Goal: Information Seeking & Learning: Learn about a topic

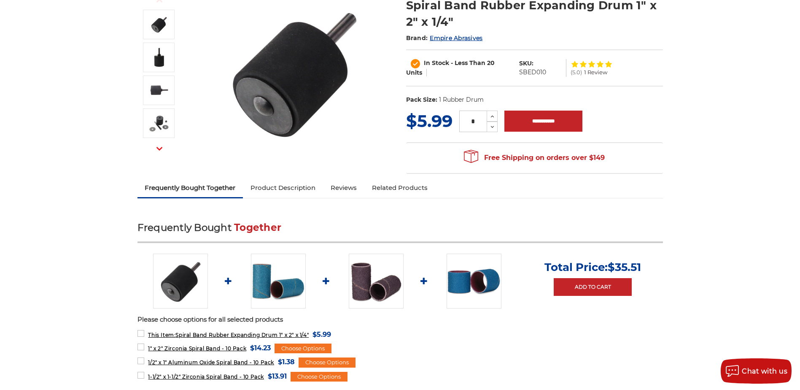
scroll to position [127, 0]
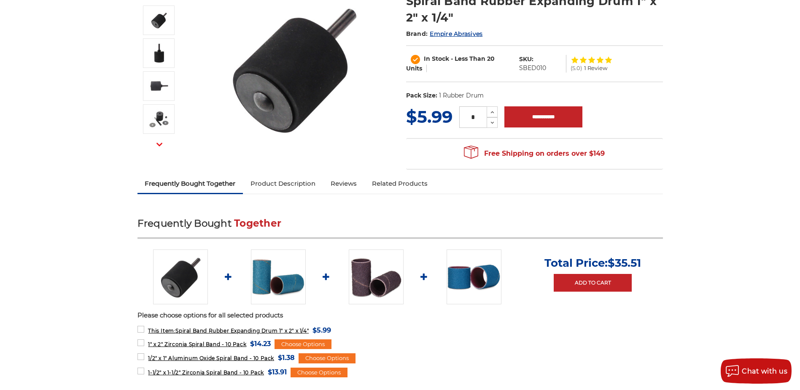
click at [301, 178] on link "Product Description" at bounding box center [283, 183] width 80 height 19
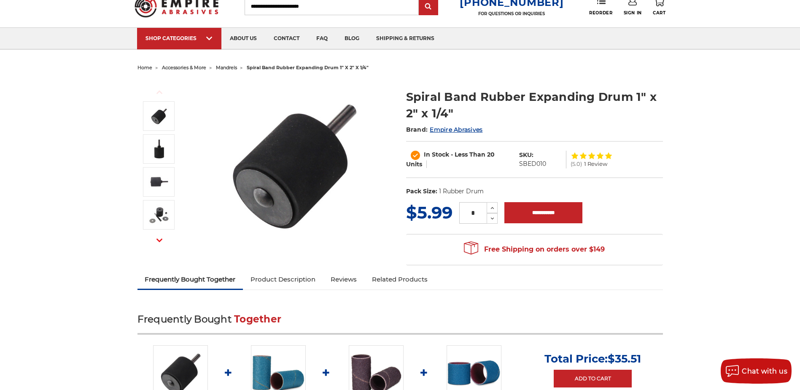
scroll to position [12, 0]
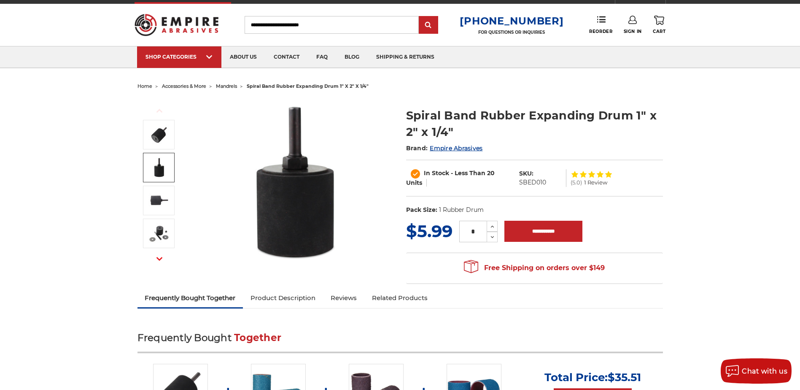
click at [164, 173] on img at bounding box center [158, 167] width 21 height 21
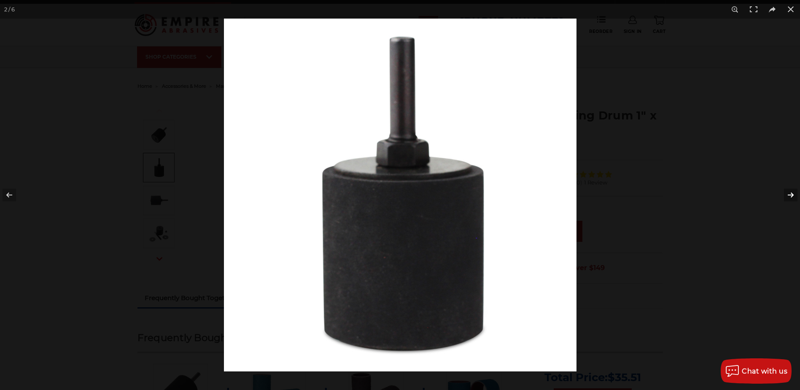
click at [792, 192] on button at bounding box center [785, 195] width 30 height 42
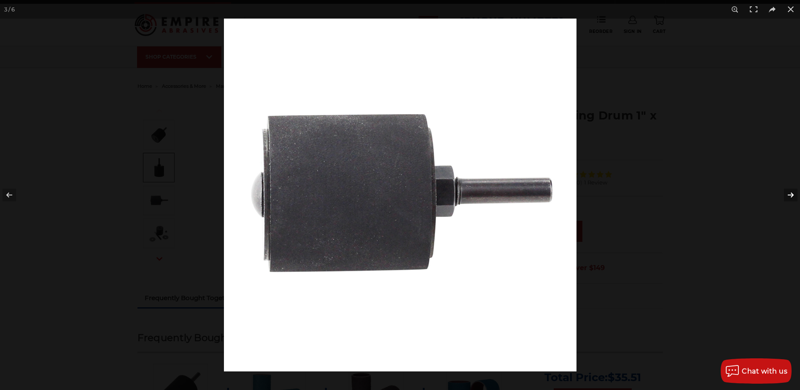
click at [792, 192] on button at bounding box center [785, 195] width 30 height 42
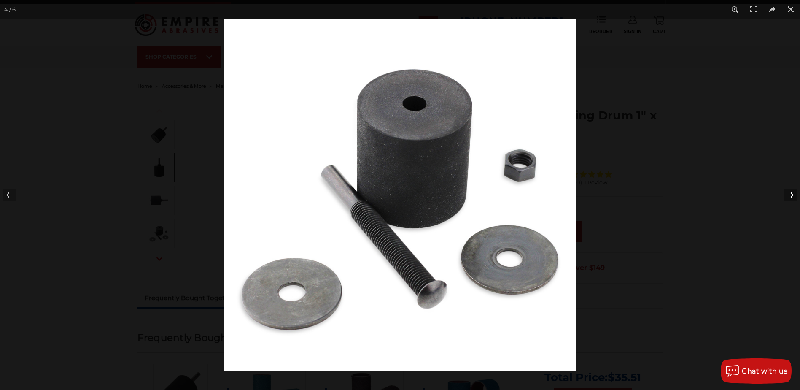
click at [792, 192] on button at bounding box center [785, 195] width 30 height 42
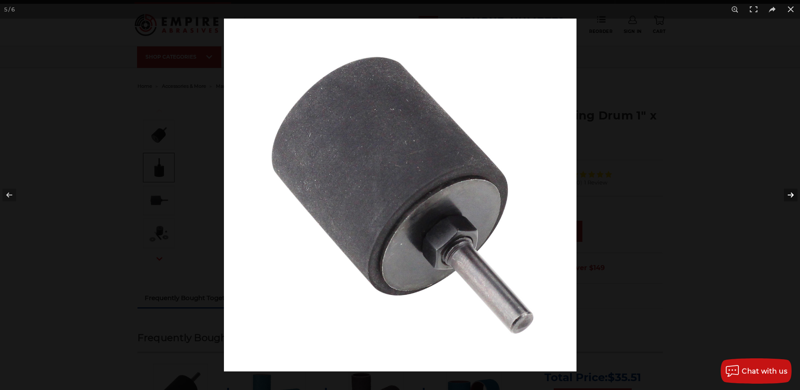
click at [792, 192] on button at bounding box center [785, 195] width 30 height 42
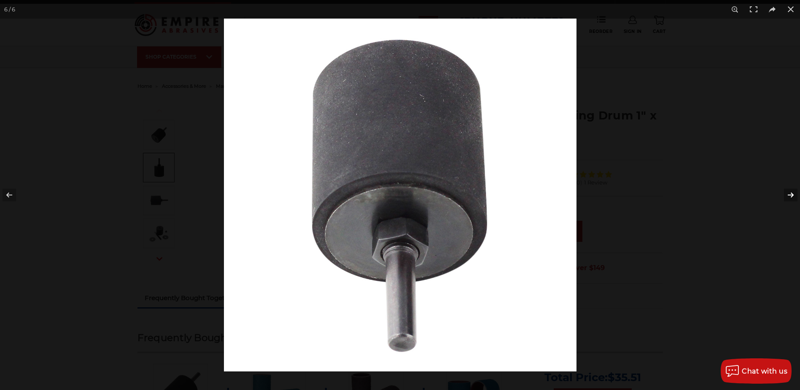
click at [792, 192] on button at bounding box center [785, 195] width 30 height 42
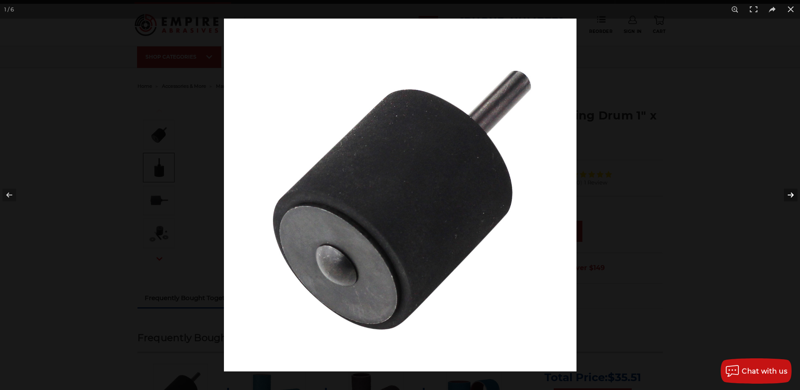
click at [792, 192] on button at bounding box center [785, 195] width 30 height 42
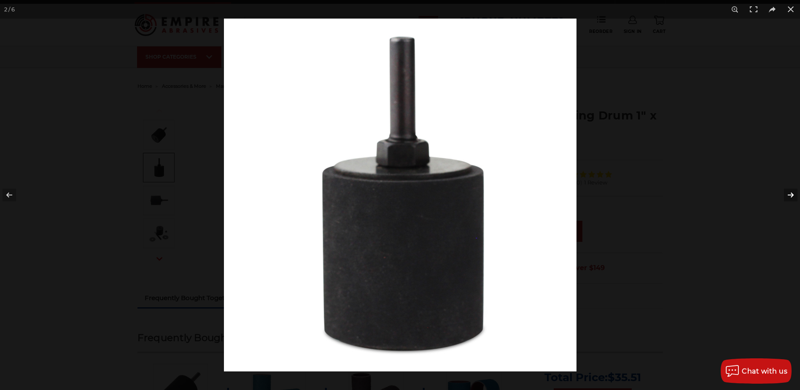
click at [792, 192] on button at bounding box center [785, 195] width 30 height 42
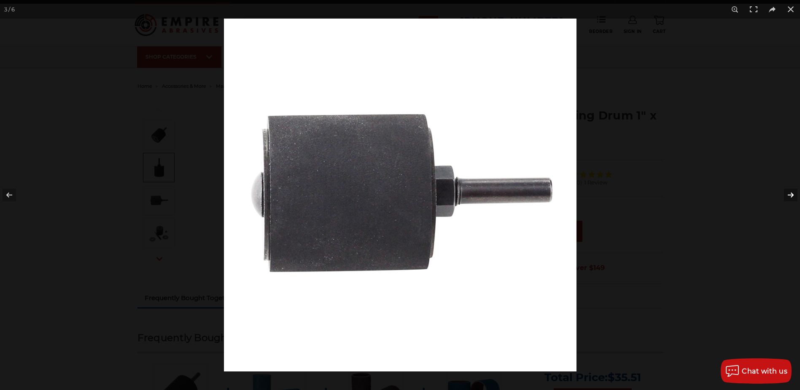
click at [792, 192] on button at bounding box center [785, 195] width 30 height 42
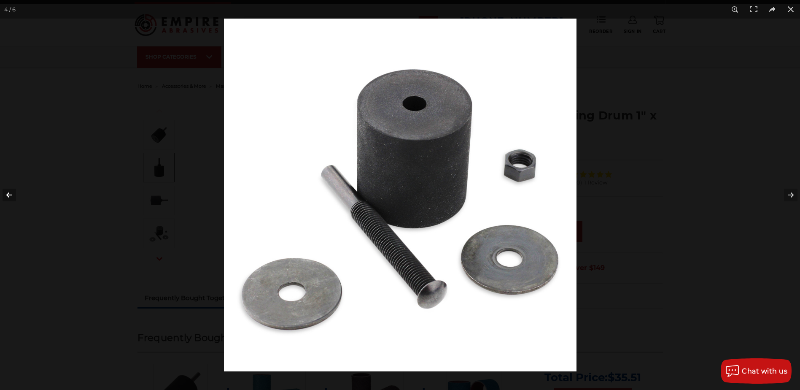
click at [7, 192] on button at bounding box center [15, 195] width 30 height 42
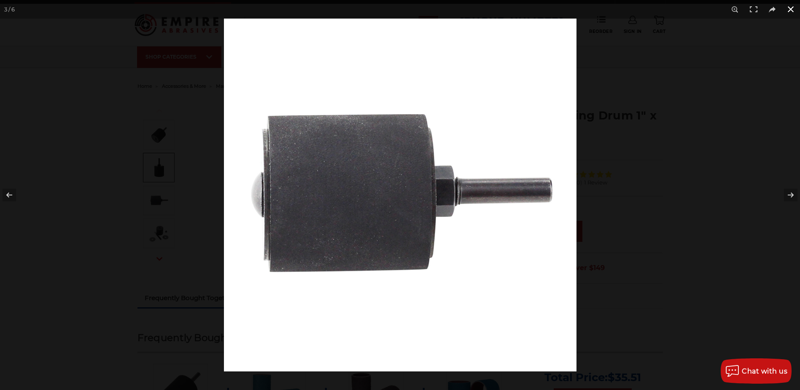
click at [789, 7] on button at bounding box center [790, 9] width 19 height 19
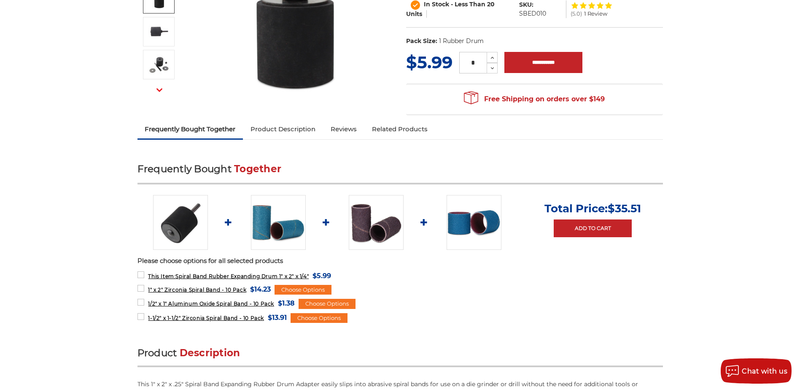
click at [305, 135] on link "Product Description" at bounding box center [283, 129] width 80 height 19
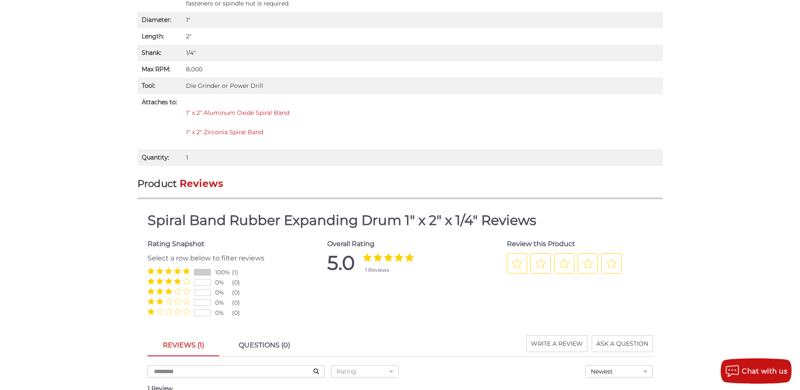
scroll to position [645, 0]
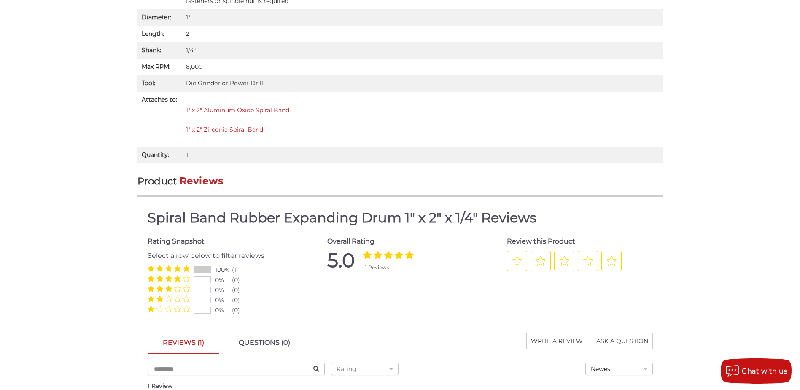
click at [250, 110] on link "1" x 2" Aluminum Oxide Spiral Band" at bounding box center [237, 110] width 103 height 8
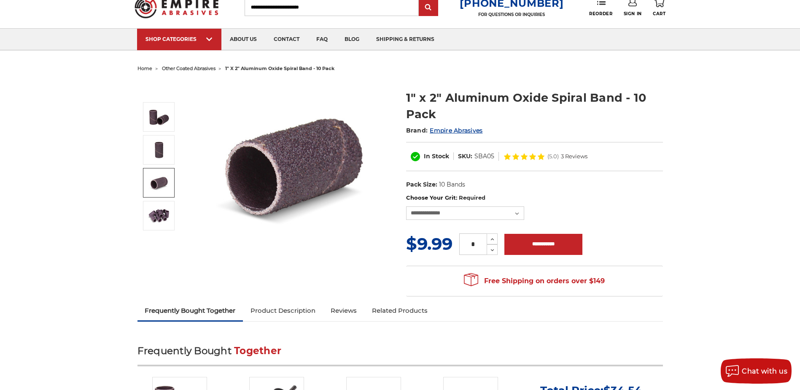
scroll to position [84, 0]
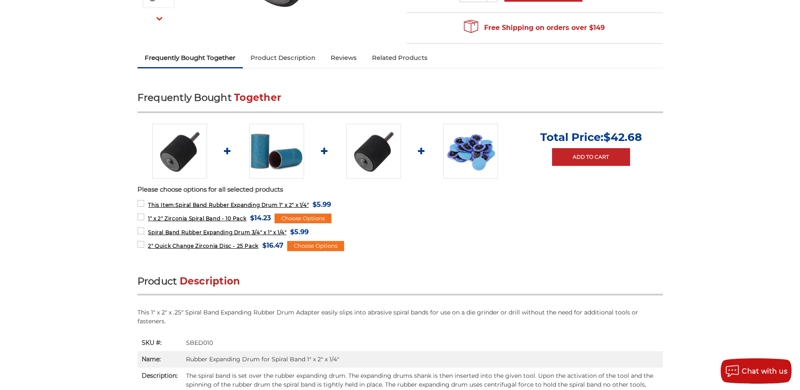
scroll to position [223, 0]
